Goal: Check status: Check status

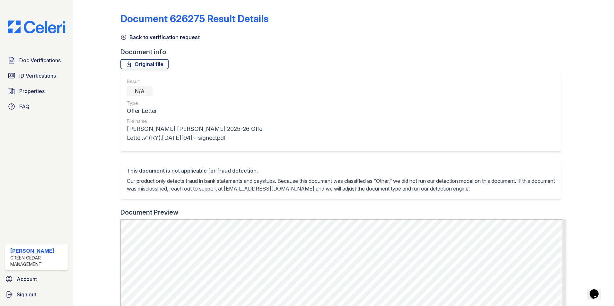
click at [124, 37] on icon at bounding box center [123, 37] width 6 height 6
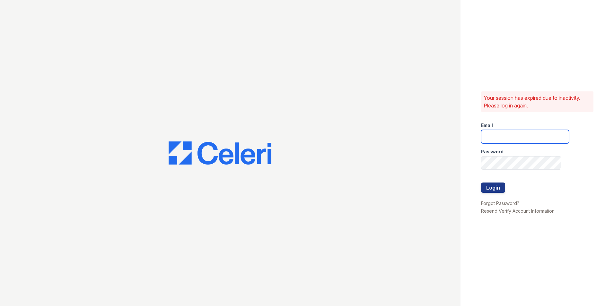
type input "[EMAIL_ADDRESS][PERSON_NAME][PERSON_NAME][DOMAIN_NAME]"
click at [493, 190] on button "Login" at bounding box center [493, 188] width 24 height 10
